Goal: Use online tool/utility: Use online tool/utility

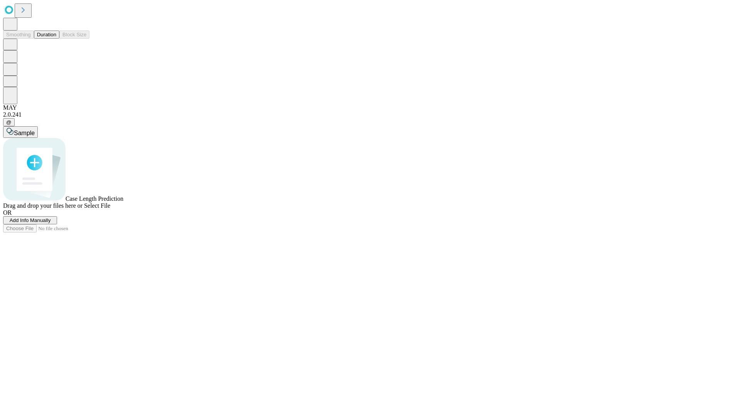
click at [56, 39] on button "Duration" at bounding box center [46, 34] width 25 height 8
click at [110, 209] on span "Select File" at bounding box center [97, 205] width 26 height 7
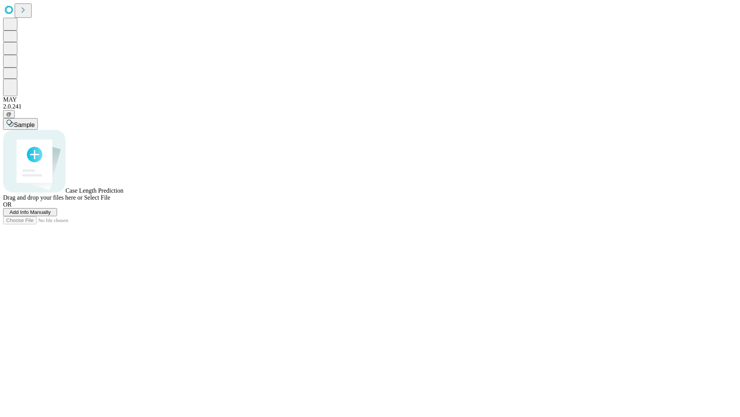
click at [110, 201] on span "Select File" at bounding box center [97, 197] width 26 height 7
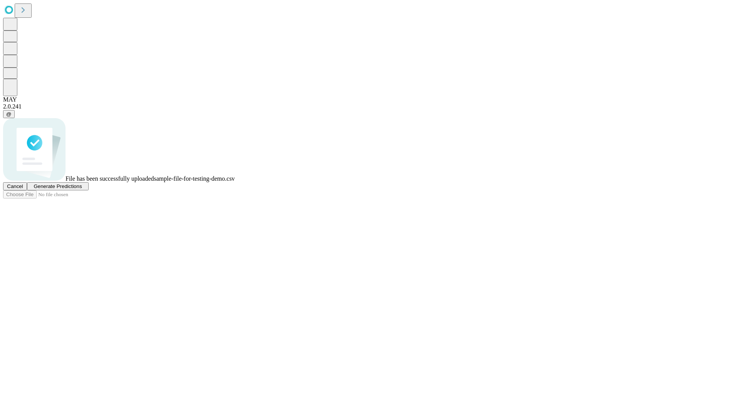
click at [82, 189] on span "Generate Predictions" at bounding box center [58, 186] width 48 height 6
